Goal: Communication & Community: Answer question/provide support

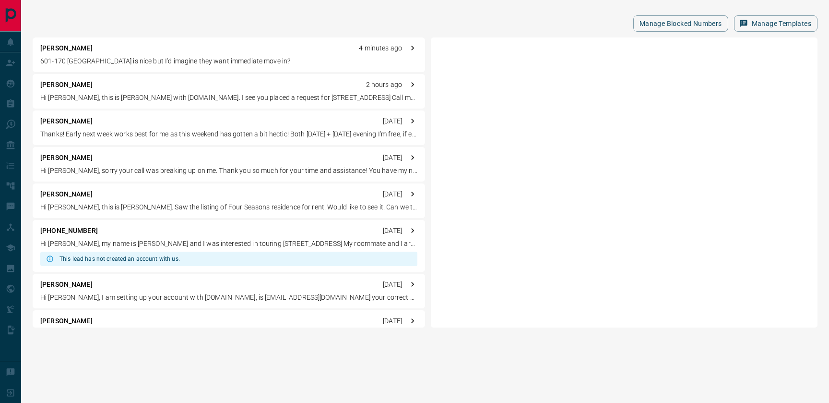
click at [374, 45] on p "4 minutes ago" at bounding box center [380, 48] width 43 height 10
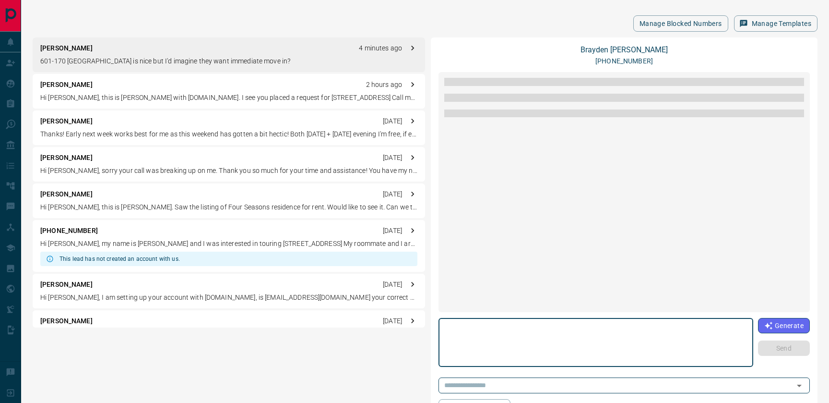
scroll to position [1038, 0]
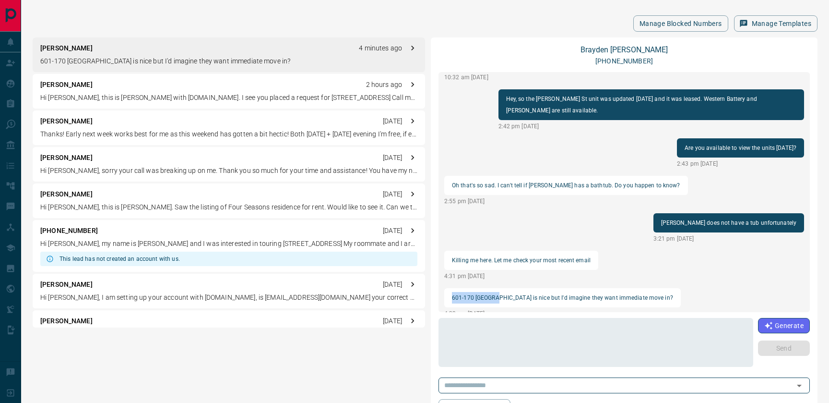
drag, startPoint x: 497, startPoint y: 286, endPoint x: 450, endPoint y: 289, distance: 46.6
click at [450, 289] on div "601-170 [GEOGRAPHIC_DATA] is nice but I'd imagine they want immediate move in?" at bounding box center [562, 297] width 237 height 19
copy p "601-170 [GEOGRAPHIC_DATA]"
click at [209, 63] on p "601-170 [GEOGRAPHIC_DATA] is nice but I'd imagine they want immediate move in?" at bounding box center [228, 61] width 377 height 10
click at [496, 328] on textarea at bounding box center [595, 342] width 301 height 41
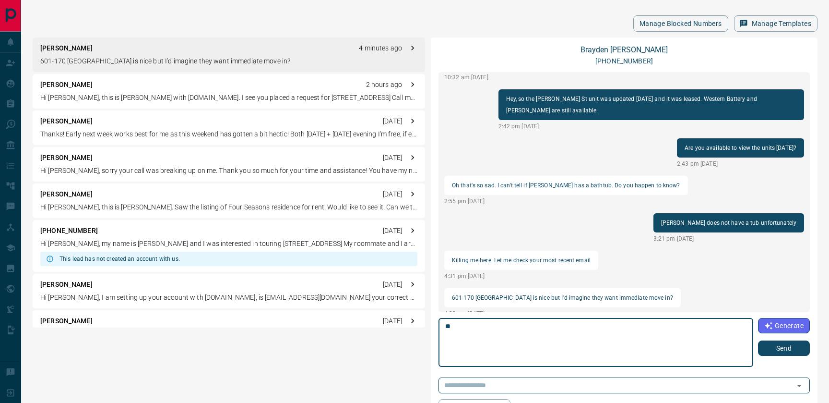
type textarea "*"
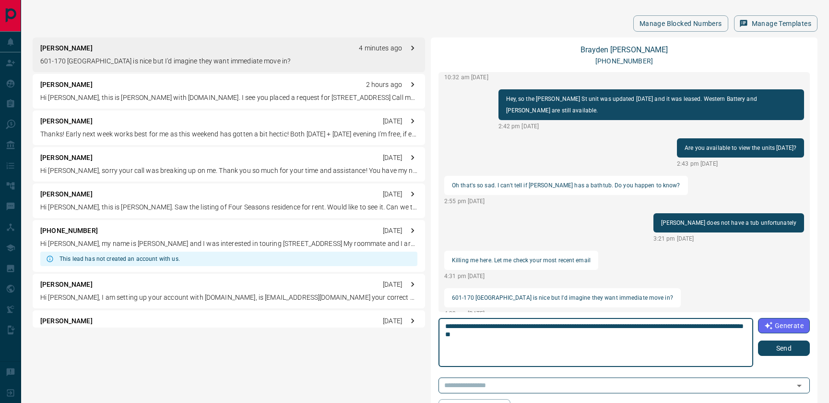
type textarea "**********"
click at [791, 347] on button "Send" at bounding box center [784, 347] width 52 height 15
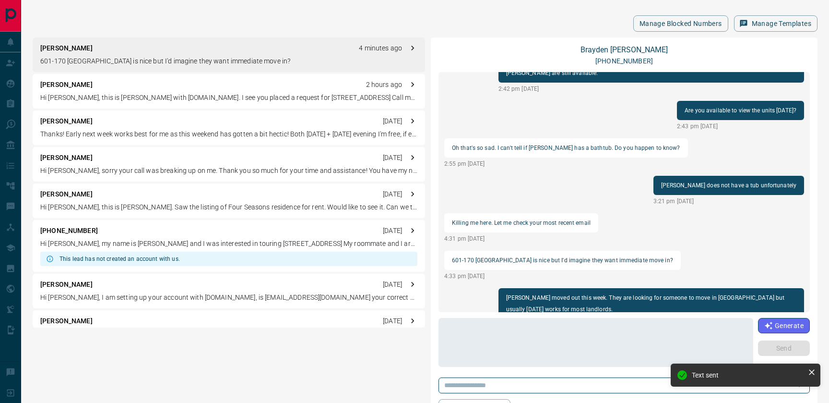
scroll to position [1049, 0]
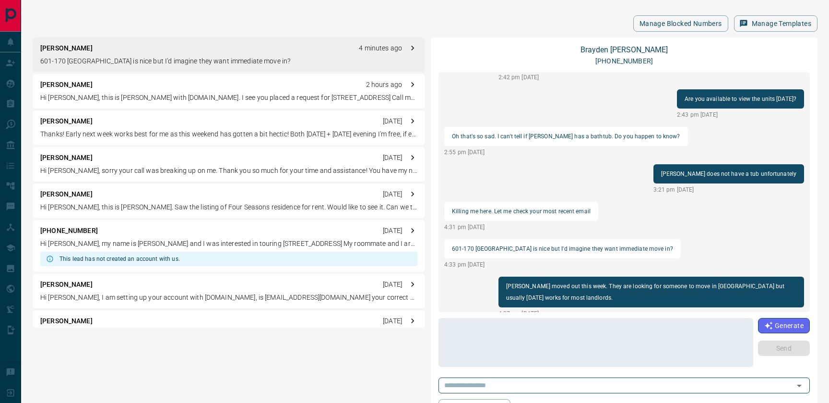
click at [181, 64] on p "601-170 [GEOGRAPHIC_DATA] is nice but I'd imagine they want immediate move in?" at bounding box center [228, 61] width 377 height 10
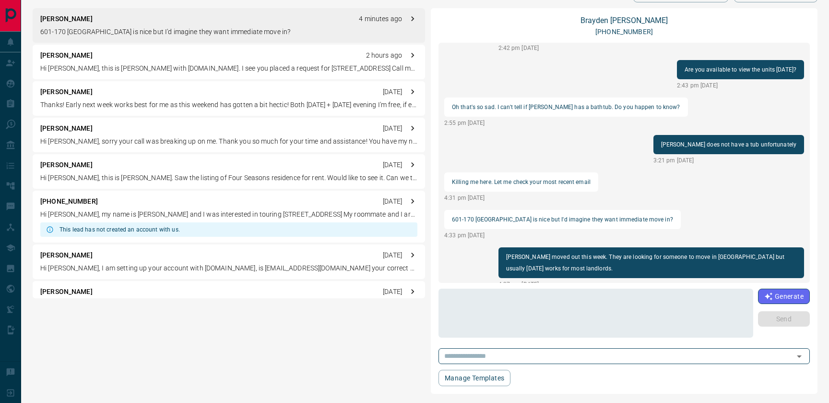
scroll to position [13, 0]
